Goal: Task Accomplishment & Management: Use online tool/utility

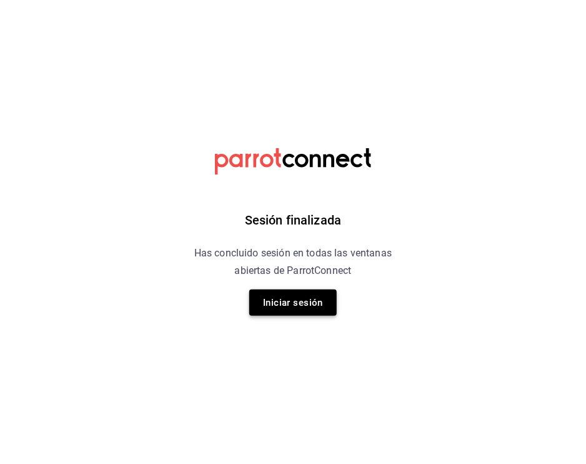
click at [274, 307] on button "Iniciar sesión" at bounding box center [292, 302] width 87 height 26
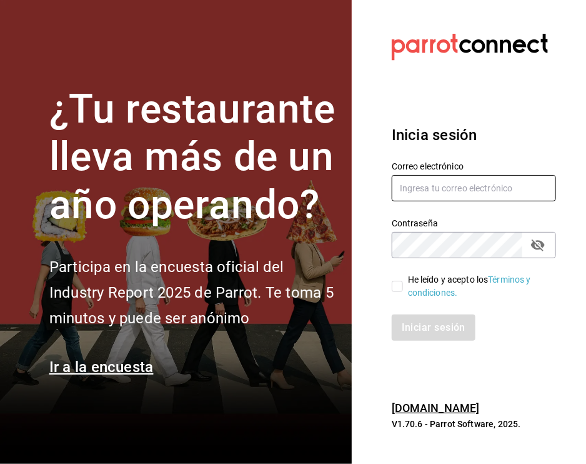
type input "jesus_durzo2@hotmail.com"
click at [401, 283] on input "He leído y acepto los Términos y condiciones." at bounding box center [397, 286] width 11 height 11
checkbox input "true"
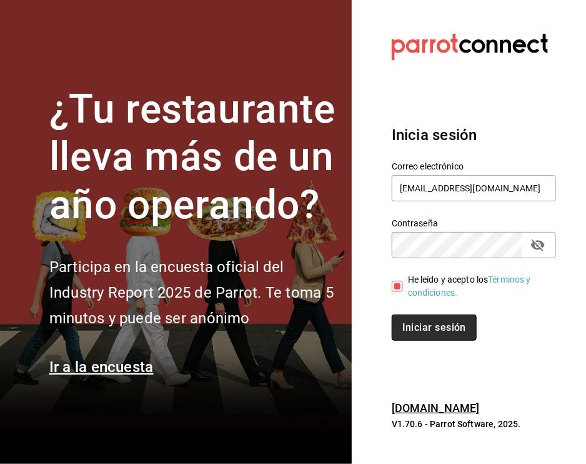
click at [414, 322] on button "Iniciar sesión" at bounding box center [434, 327] width 85 height 26
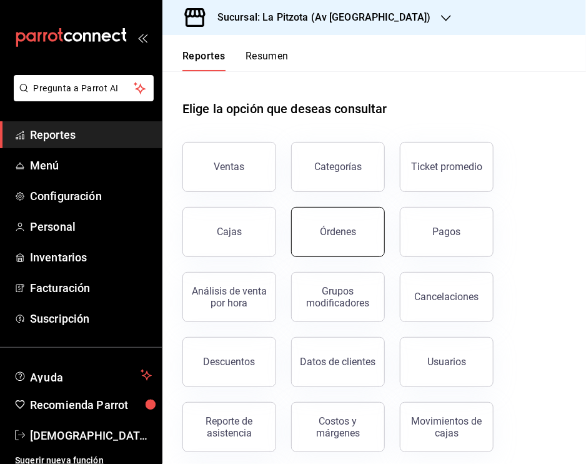
click at [346, 249] on button "Órdenes" at bounding box center [338, 232] width 94 height 50
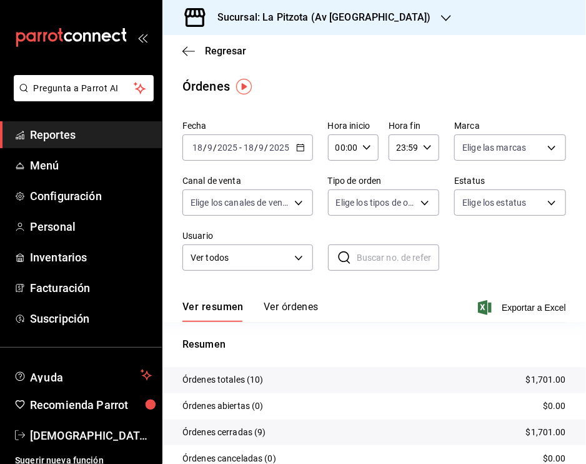
click at [297, 146] on \(Stroke\) "button" at bounding box center [300, 146] width 7 height 1
click at [235, 149] on input "2025" at bounding box center [227, 147] width 21 height 10
click at [201, 145] on input "18" at bounding box center [197, 147] width 11 height 10
click at [200, 144] on input "18" at bounding box center [197, 147] width 11 height 10
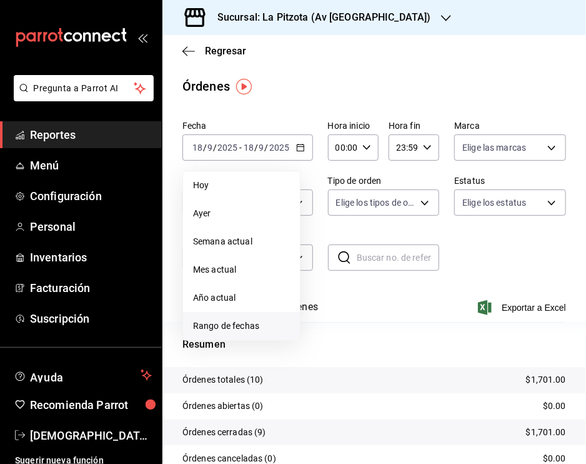
click at [241, 327] on span "Rango de fechas" at bounding box center [241, 325] width 97 height 13
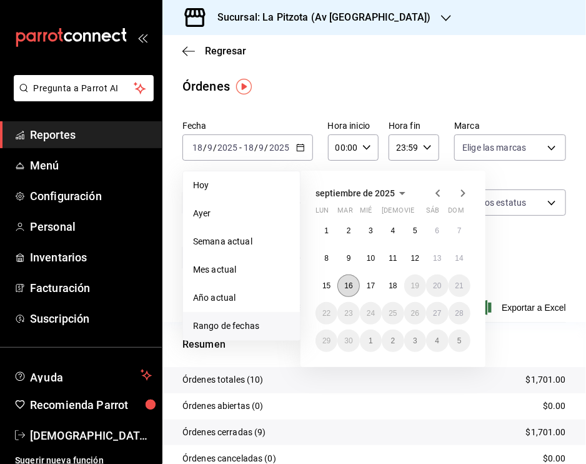
click at [354, 281] on button "16" at bounding box center [348, 285] width 22 height 22
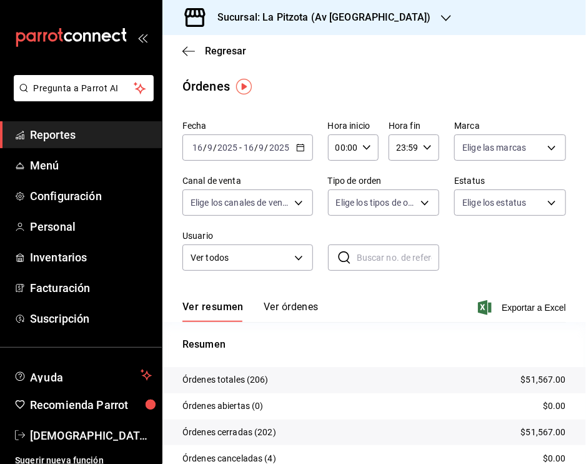
click at [292, 312] on button "Ver órdenes" at bounding box center [291, 311] width 55 height 21
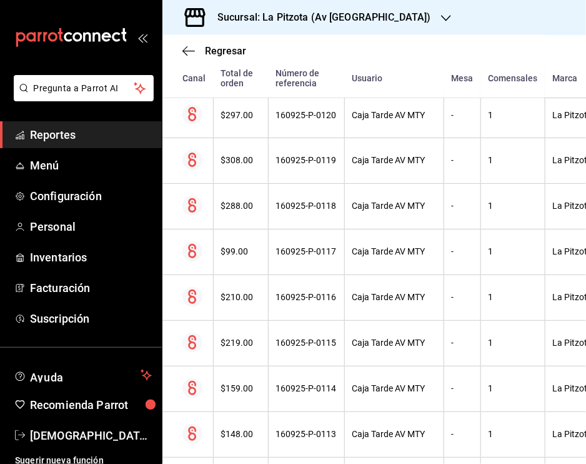
scroll to position [3576, 0]
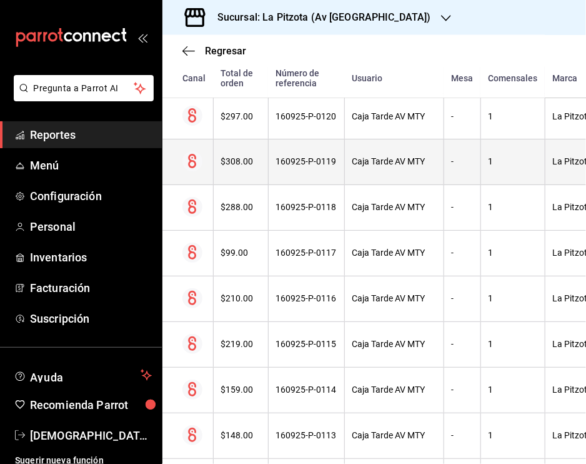
click at [295, 157] on div "160925-P-0119" at bounding box center [306, 162] width 61 height 10
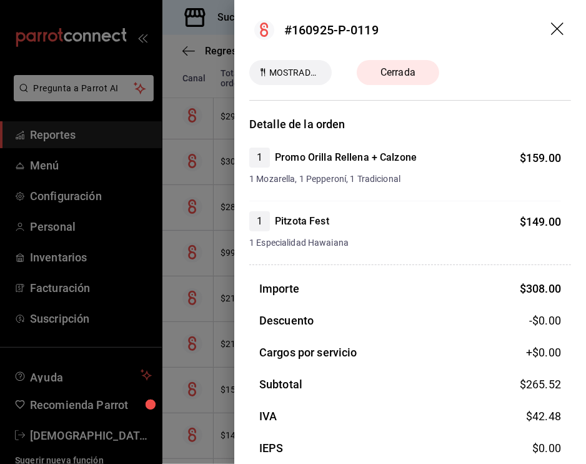
click at [551, 30] on icon "drag" at bounding box center [558, 29] width 15 height 15
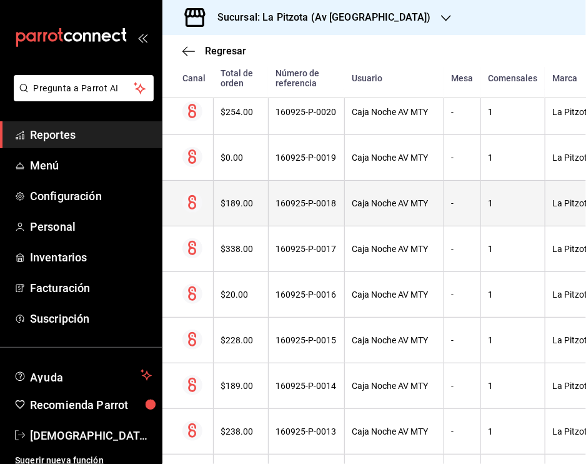
scroll to position [8700, 0]
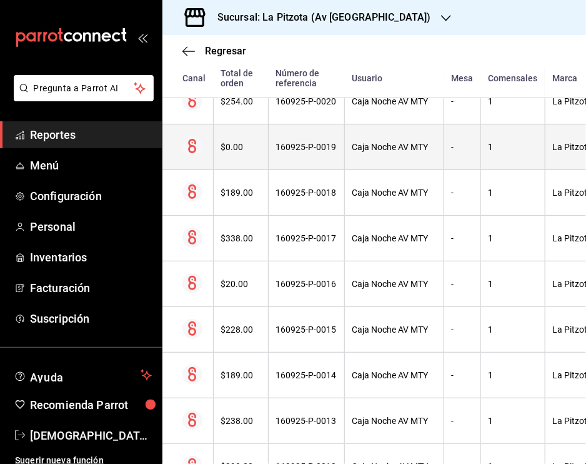
click at [314, 142] on div "160925-P-0019" at bounding box center [306, 147] width 61 height 10
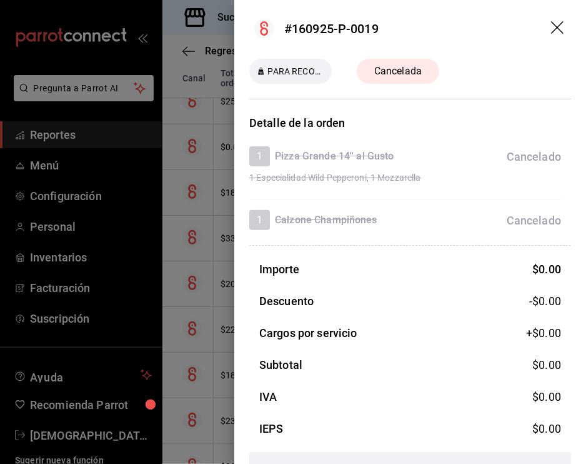
scroll to position [0, 0]
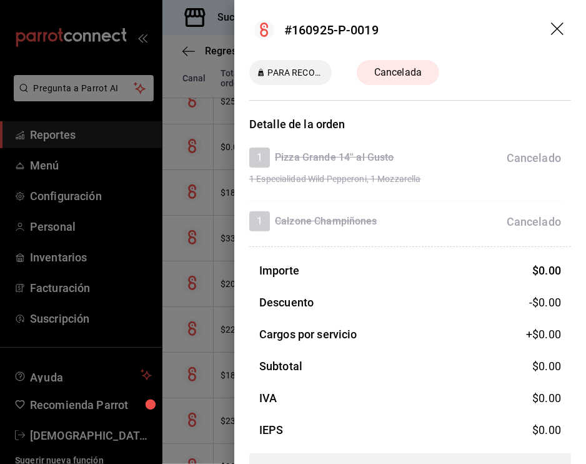
click at [551, 31] on icon "drag" at bounding box center [557, 28] width 12 height 12
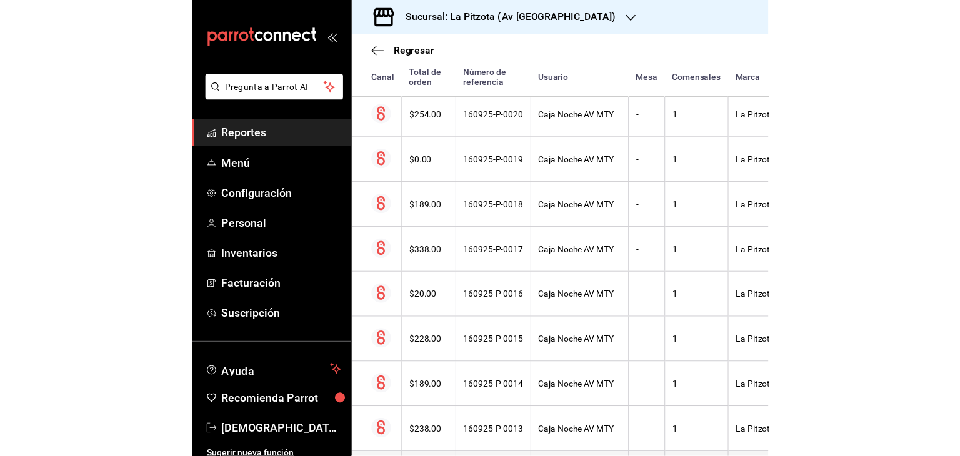
scroll to position [8649, 0]
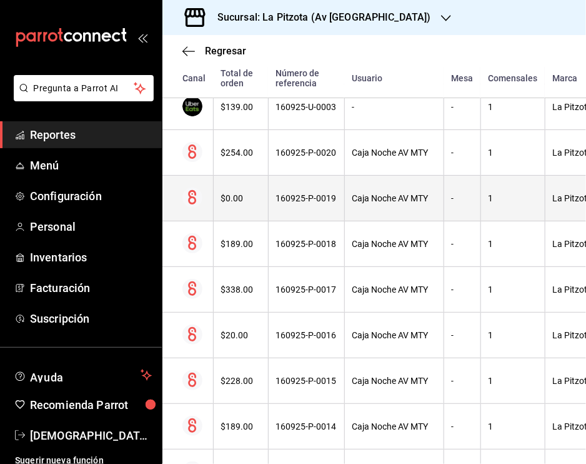
click at [397, 182] on th "Caja Noche AV MTY" at bounding box center [393, 199] width 99 height 46
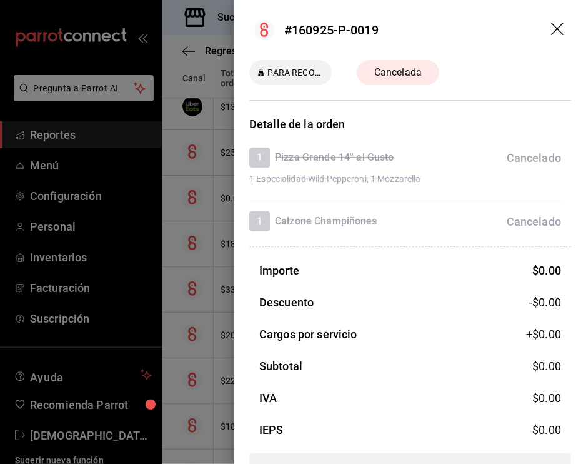
click at [551, 33] on icon "drag" at bounding box center [558, 29] width 15 height 15
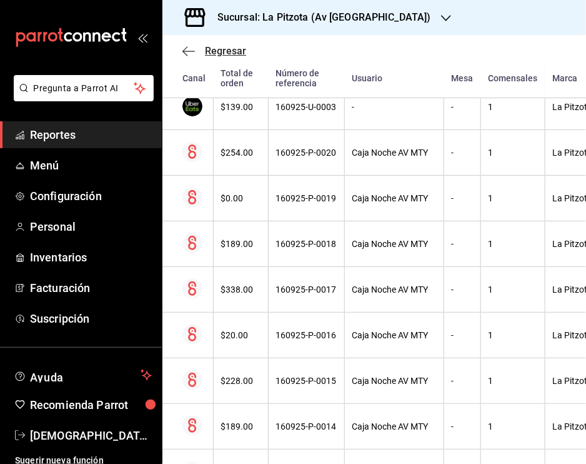
click at [187, 47] on icon "button" at bounding box center [188, 51] width 12 height 11
